Goal: Task Accomplishment & Management: Use online tool/utility

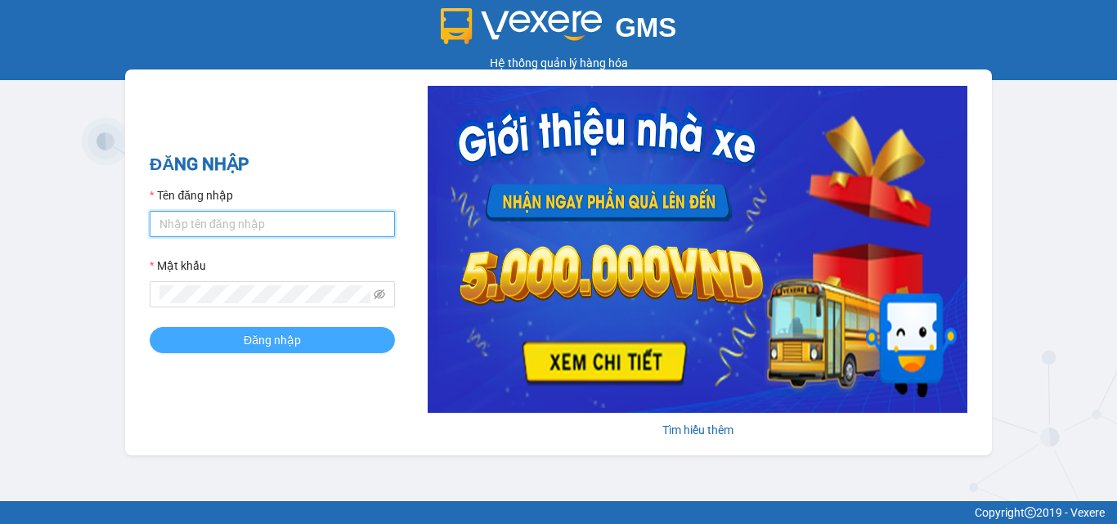
type input "dienkhanh.phucanex"
click at [280, 344] on span "Đăng nhập" at bounding box center [272, 340] width 57 height 18
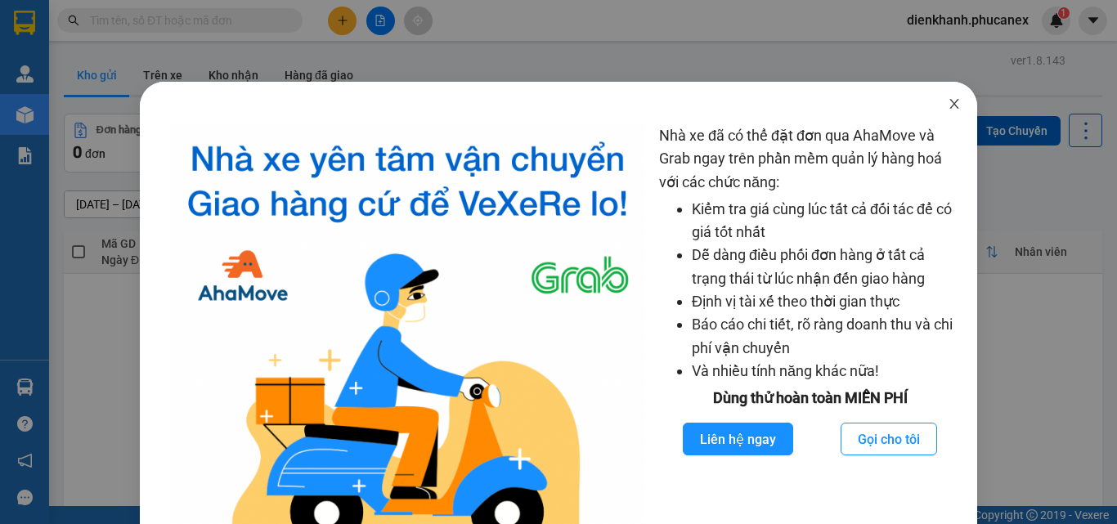
click at [948, 105] on icon "close" at bounding box center [954, 103] width 13 height 13
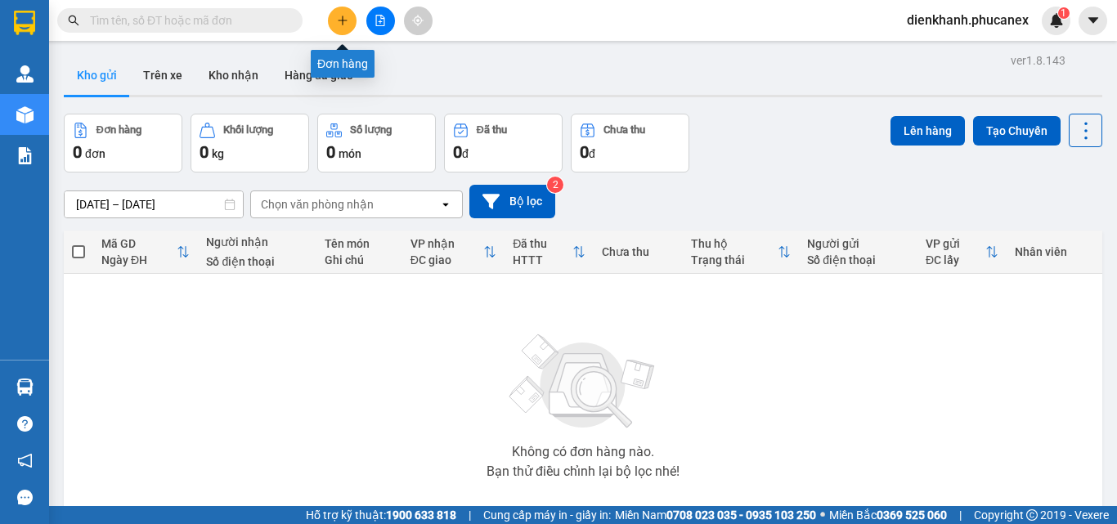
click at [339, 20] on icon "plus" at bounding box center [342, 20] width 11 height 11
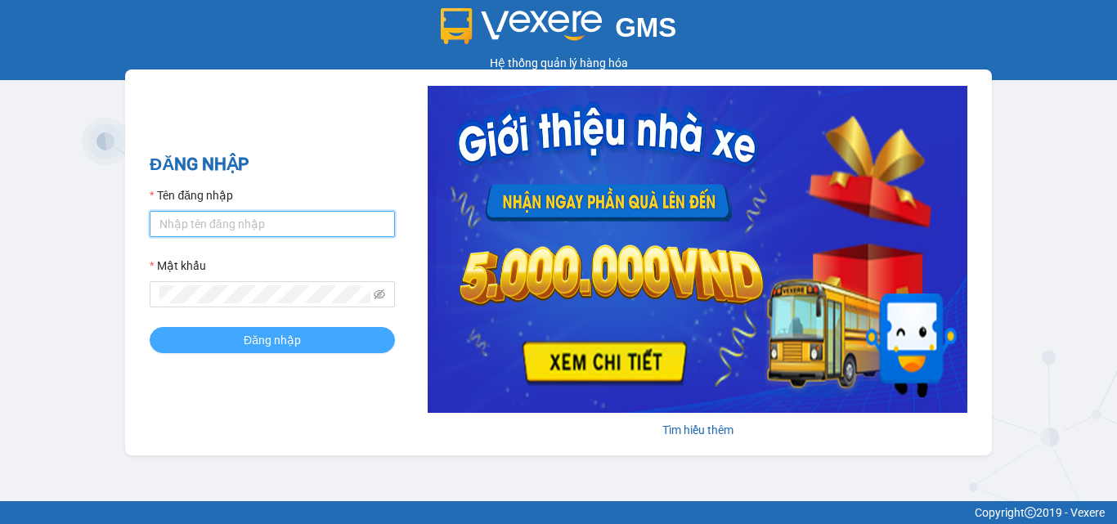
type input "dienkhanh.phucanex"
click at [284, 338] on span "Đăng nhập" at bounding box center [272, 340] width 57 height 18
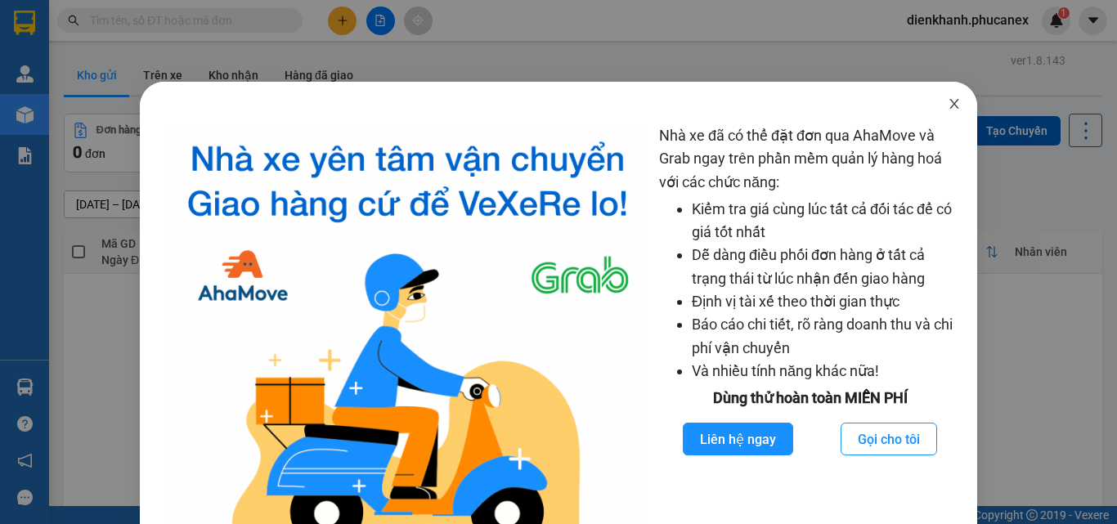
click at [948, 96] on span "Close" at bounding box center [954, 105] width 46 height 46
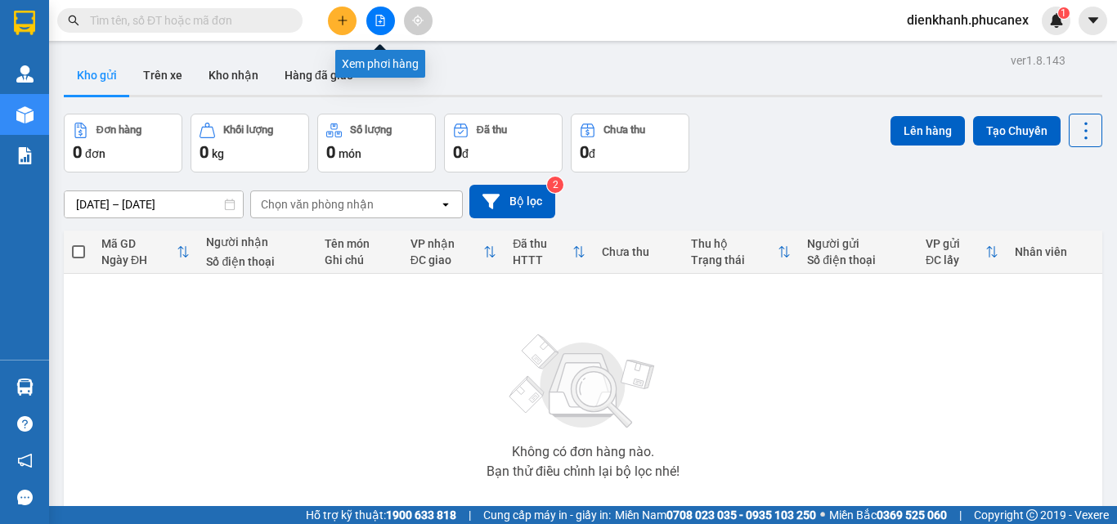
click at [379, 17] on icon "file-add" at bounding box center [379, 20] width 11 height 11
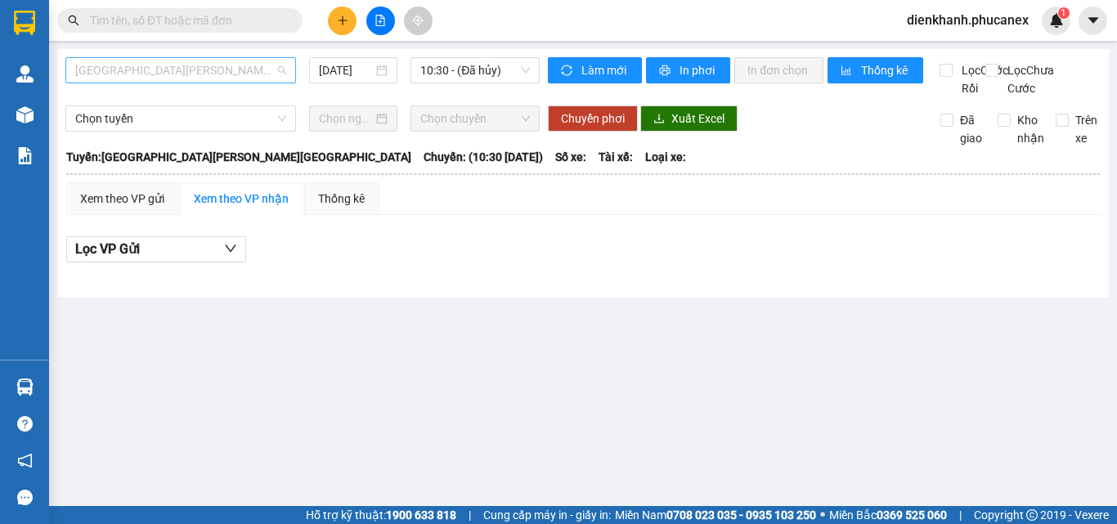
click at [178, 68] on span "[GEOGRAPHIC_DATA][PERSON_NAME][GEOGRAPHIC_DATA]" at bounding box center [180, 70] width 211 height 25
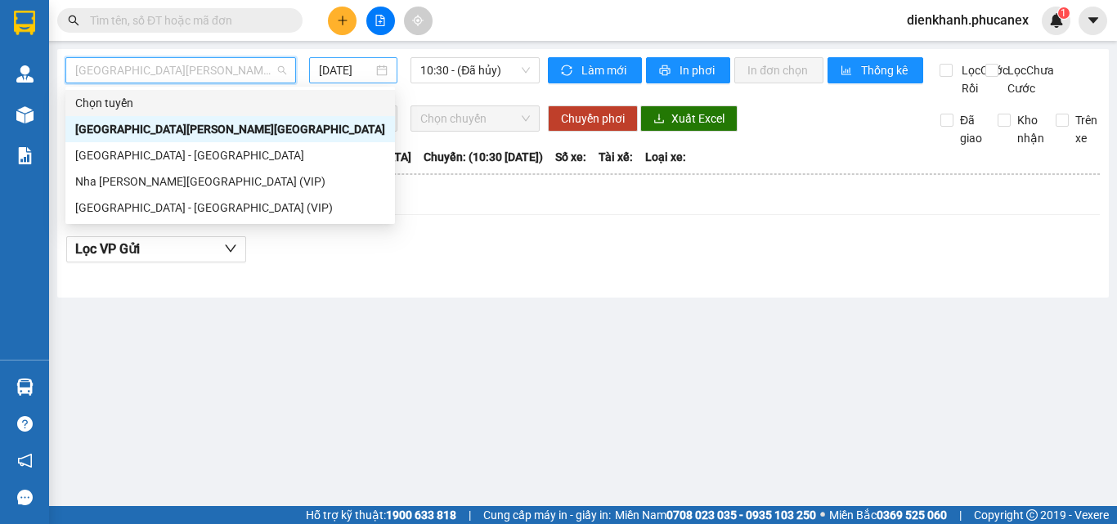
click at [355, 65] on input "[DATE]" at bounding box center [346, 70] width 54 height 18
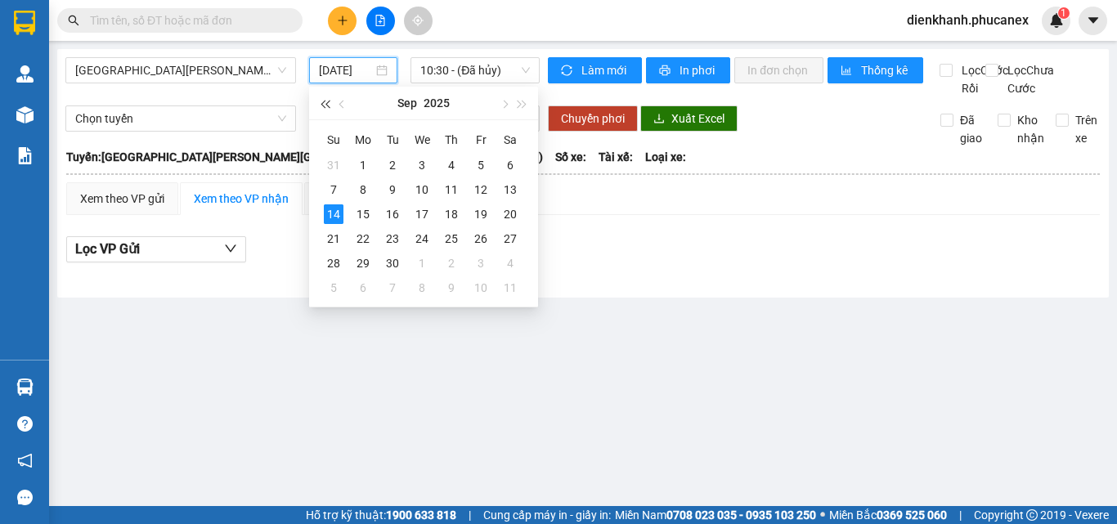
click at [327, 98] on button "button" at bounding box center [325, 103] width 18 height 33
click at [336, 99] on button "button" at bounding box center [343, 103] width 18 height 33
click at [500, 101] on button "button" at bounding box center [504, 103] width 18 height 33
click at [343, 98] on button "button" at bounding box center [343, 103] width 18 height 33
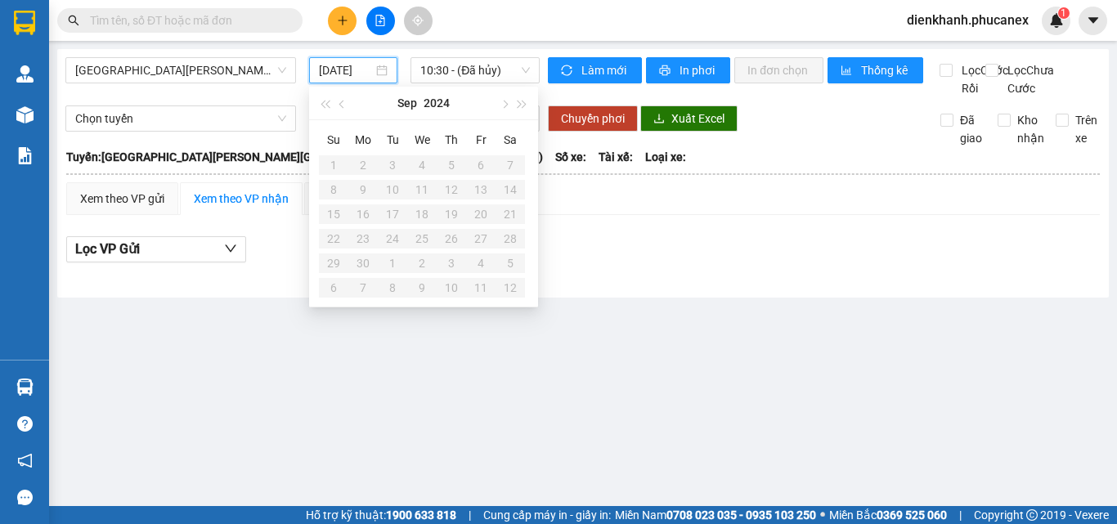
click at [349, 64] on input "[DATE]" at bounding box center [346, 70] width 54 height 18
click at [343, 100] on button "button" at bounding box center [343, 103] width 18 height 33
click at [343, 97] on button "button" at bounding box center [343, 103] width 18 height 33
click at [503, 101] on span "button" at bounding box center [504, 105] width 8 height 8
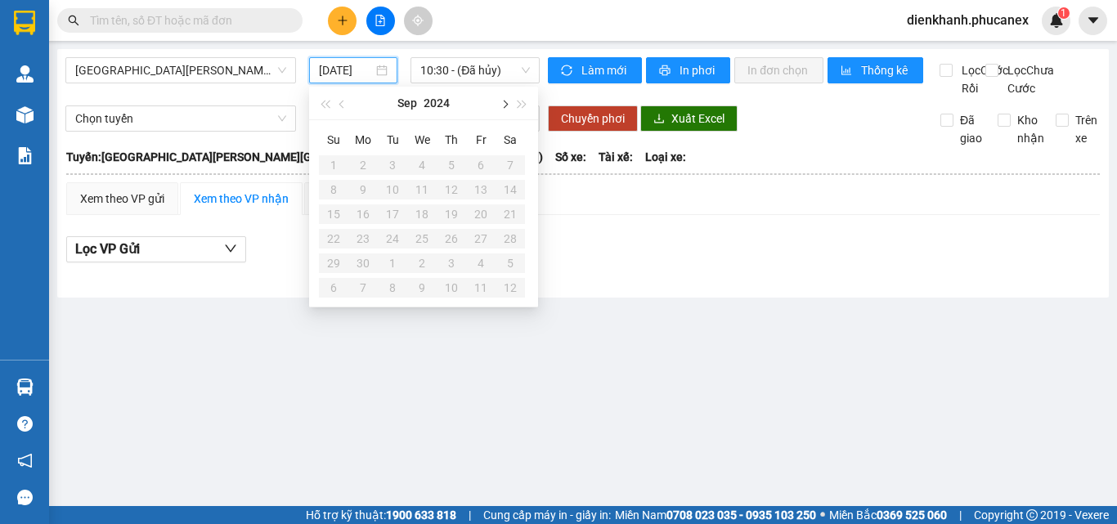
click at [504, 101] on span "button" at bounding box center [504, 105] width 8 height 8
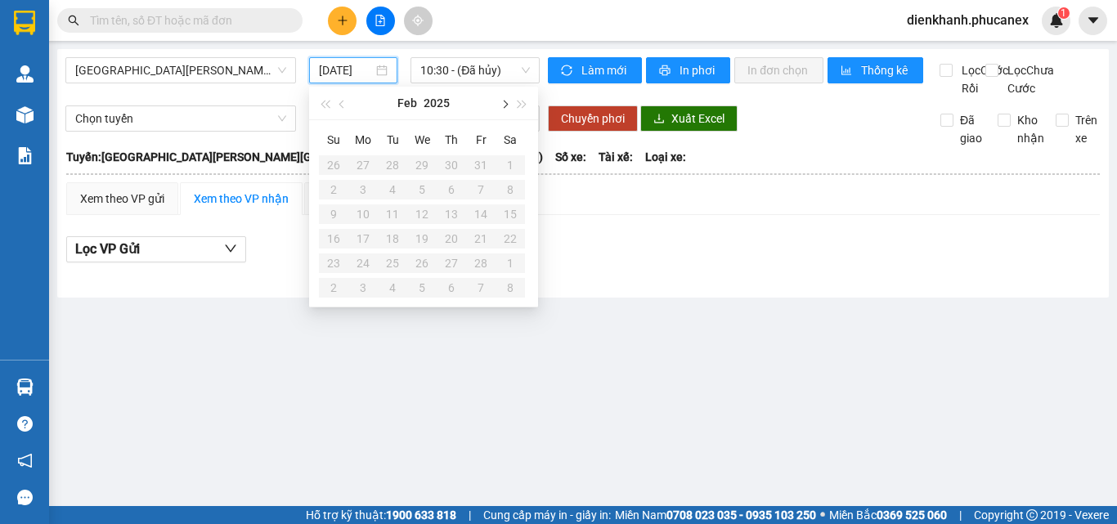
click at [504, 101] on span "button" at bounding box center [504, 105] width 8 height 8
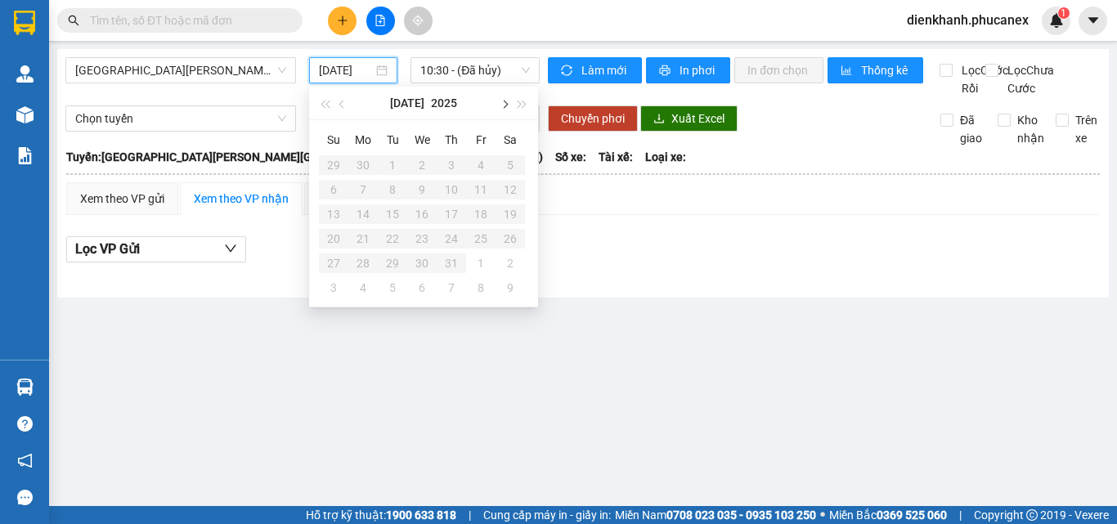
click at [504, 101] on span "button" at bounding box center [504, 105] width 8 height 8
click at [450, 223] on div "14" at bounding box center [451, 214] width 20 height 20
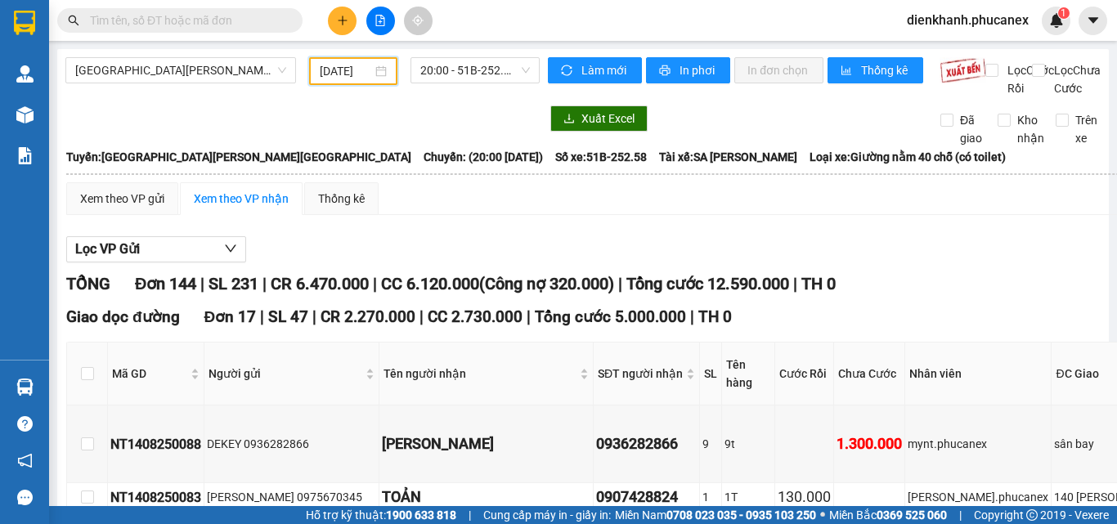
click at [329, 65] on input "[DATE]" at bounding box center [346, 71] width 52 height 18
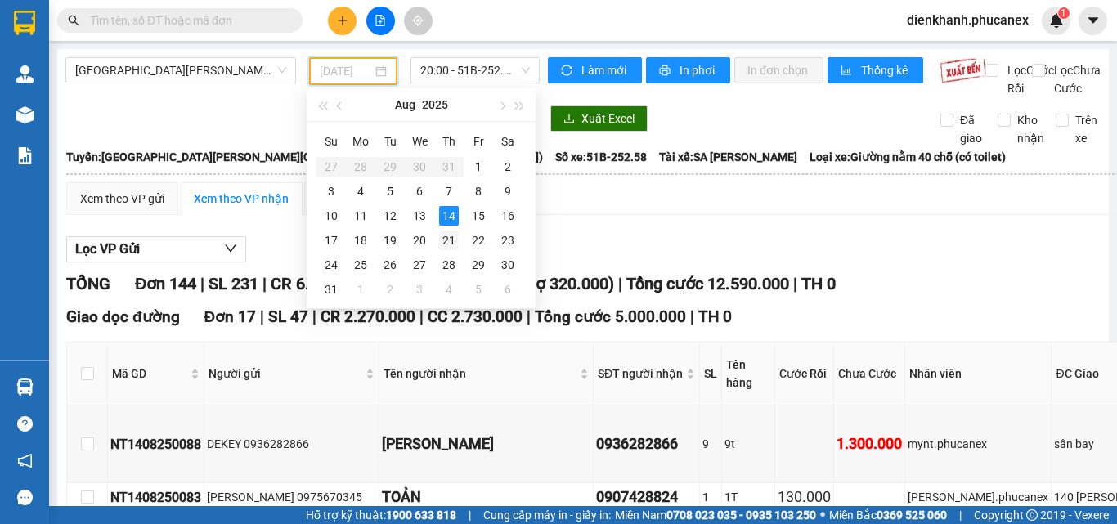
click at [445, 235] on div "21" at bounding box center [449, 241] width 20 height 20
type input "[DATE]"
